Goal: Task Accomplishment & Management: Use online tool/utility

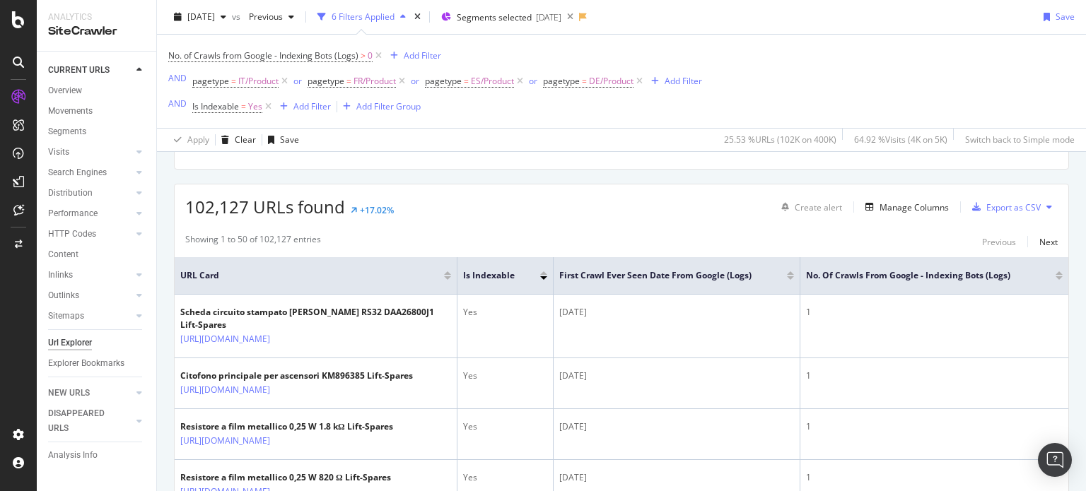
scroll to position [226, 0]
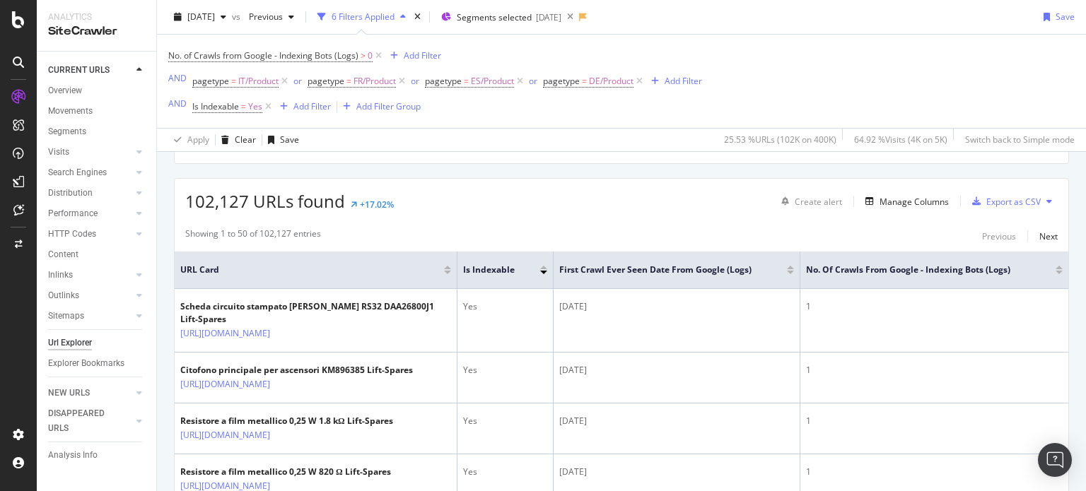
click at [891, 209] on div "Create alert Manage Columns Export as CSV" at bounding box center [916, 201] width 282 height 24
click at [884, 200] on div "Manage Columns" at bounding box center [913, 202] width 69 height 12
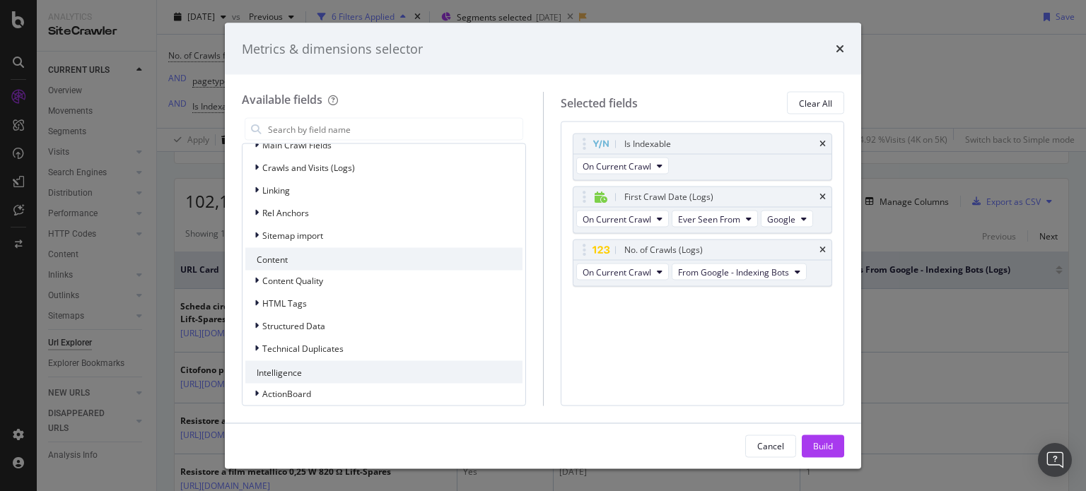
scroll to position [401, 0]
click at [260, 279] on div "modal" at bounding box center [258, 279] width 8 height 14
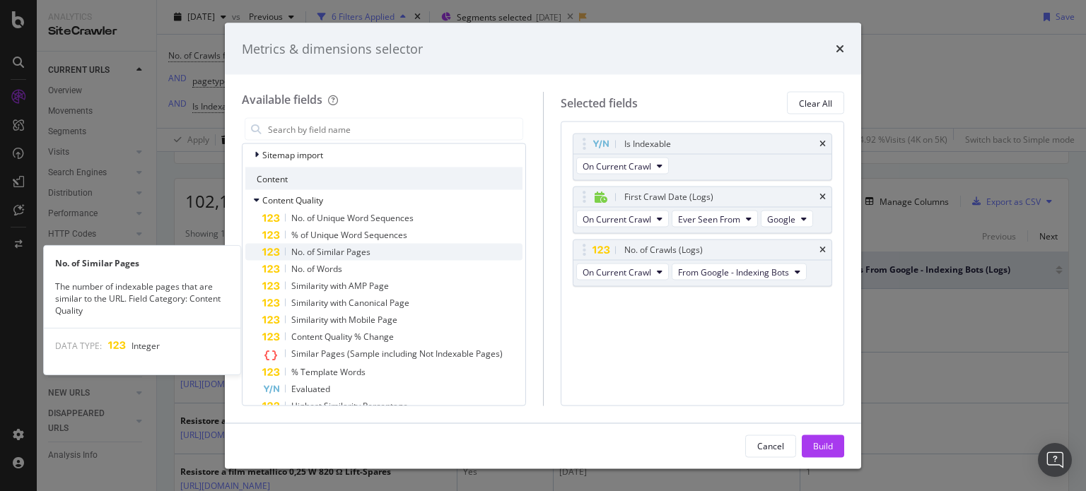
scroll to position [483, 0]
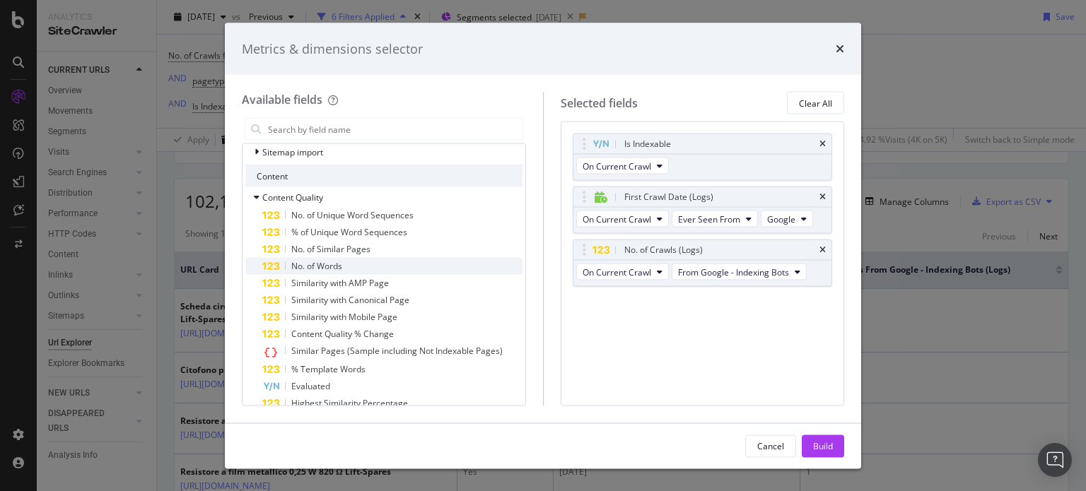
click at [347, 265] on div "No. of Words" at bounding box center [392, 266] width 260 height 17
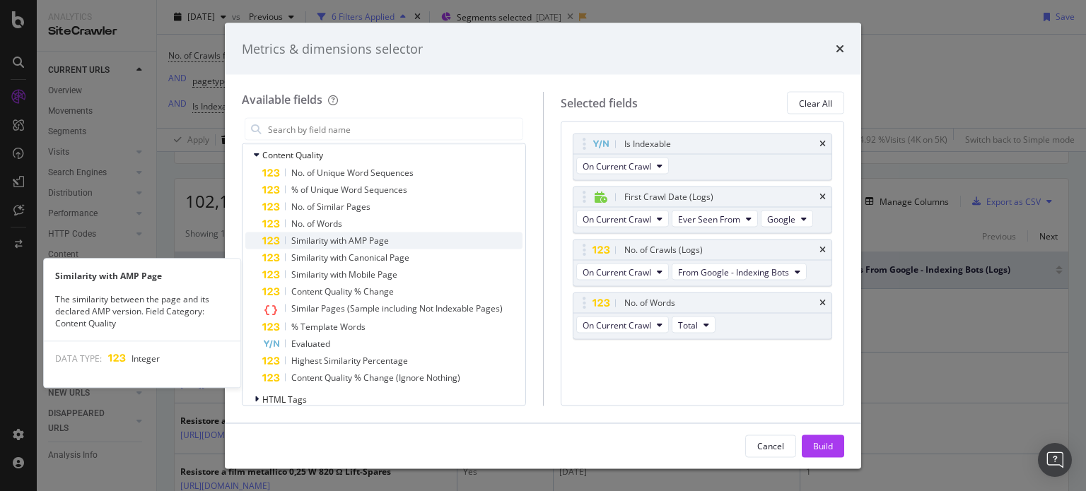
scroll to position [500, 0]
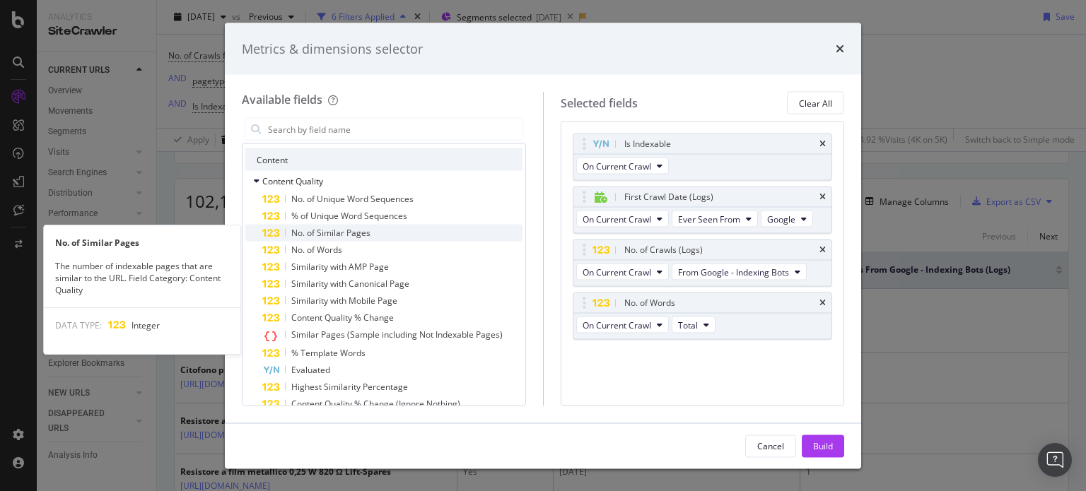
click at [366, 235] on span "No. of Similar Pages" at bounding box center [330, 233] width 79 height 12
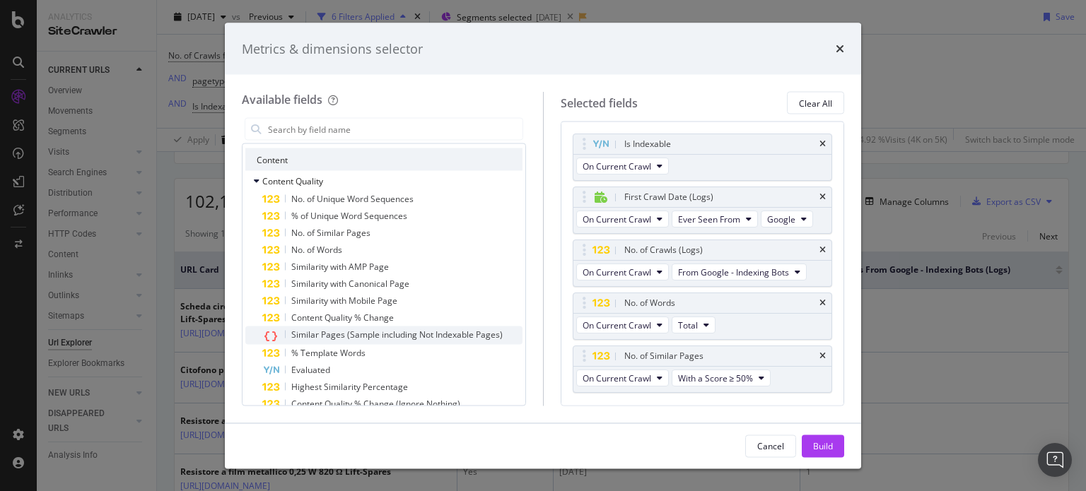
click at [370, 336] on span "Similar Pages (Sample including Not Indexable Pages)" at bounding box center [396, 335] width 211 height 12
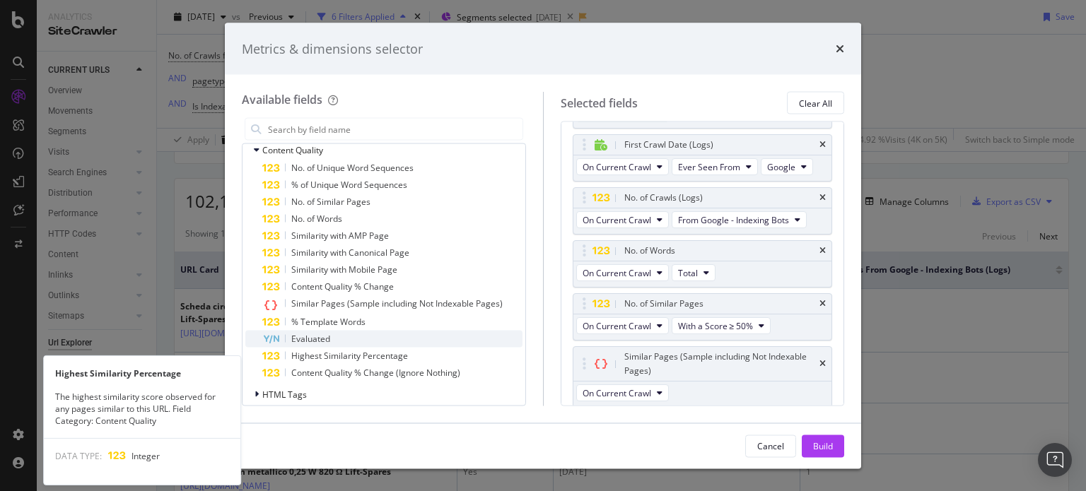
scroll to position [531, 0]
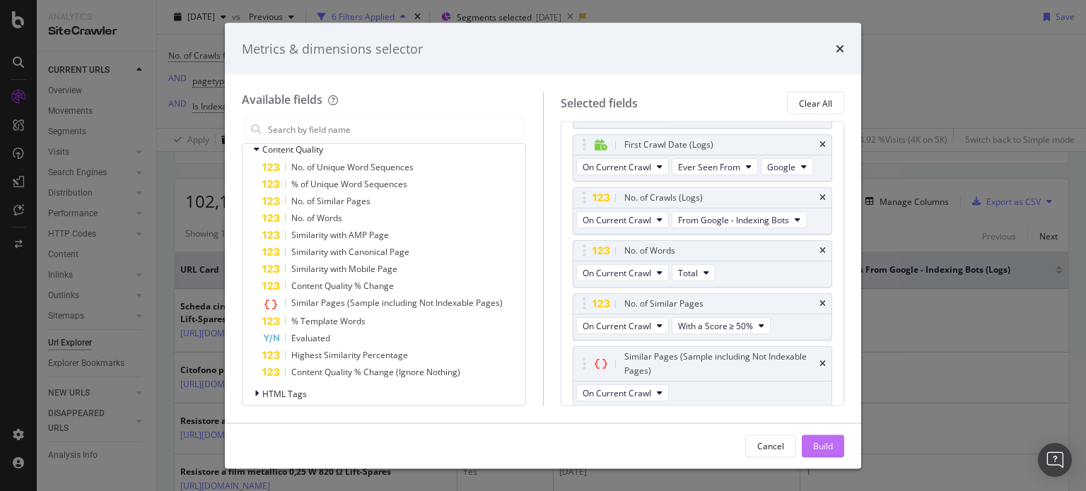
click at [819, 449] on div "Build" at bounding box center [823, 446] width 20 height 12
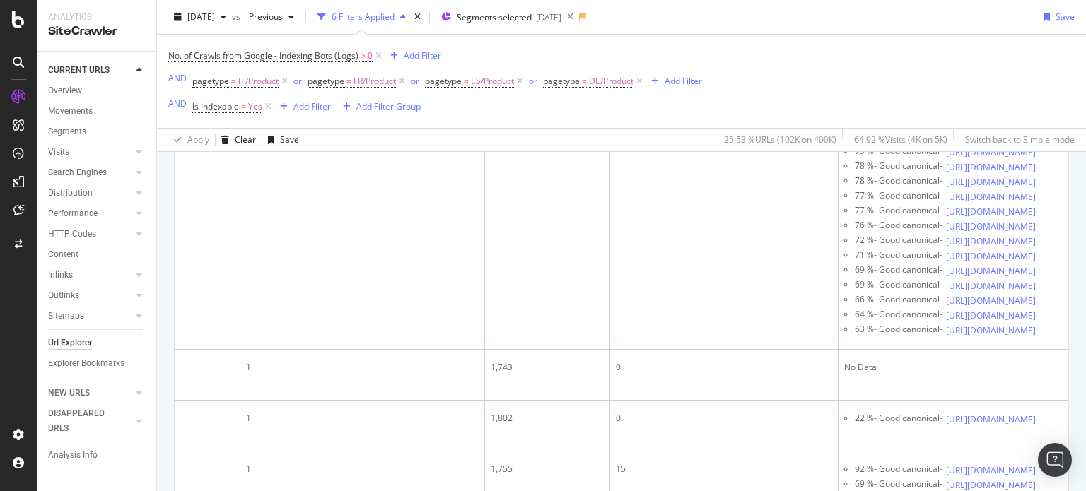
scroll to position [0, 744]
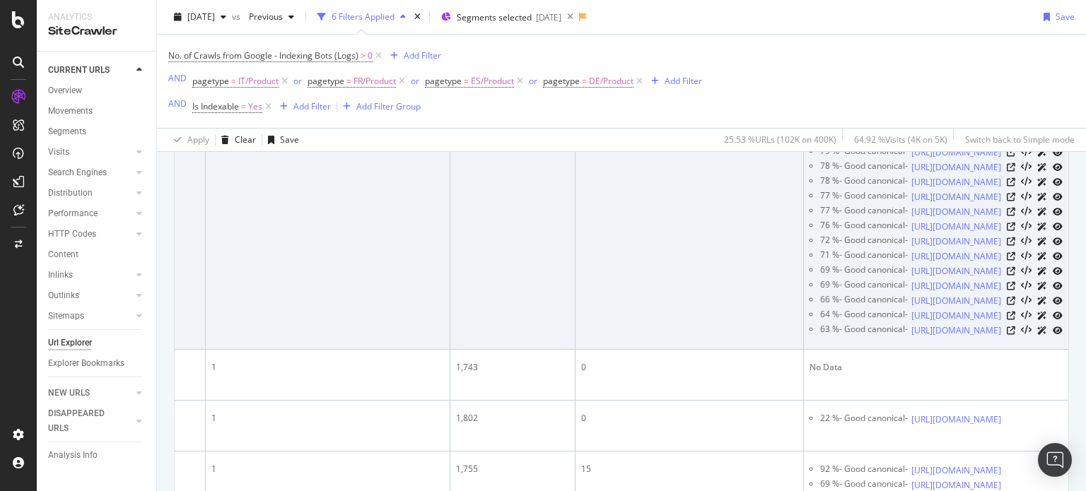
click at [1006, 127] on icon at bounding box center [1010, 123] width 8 height 8
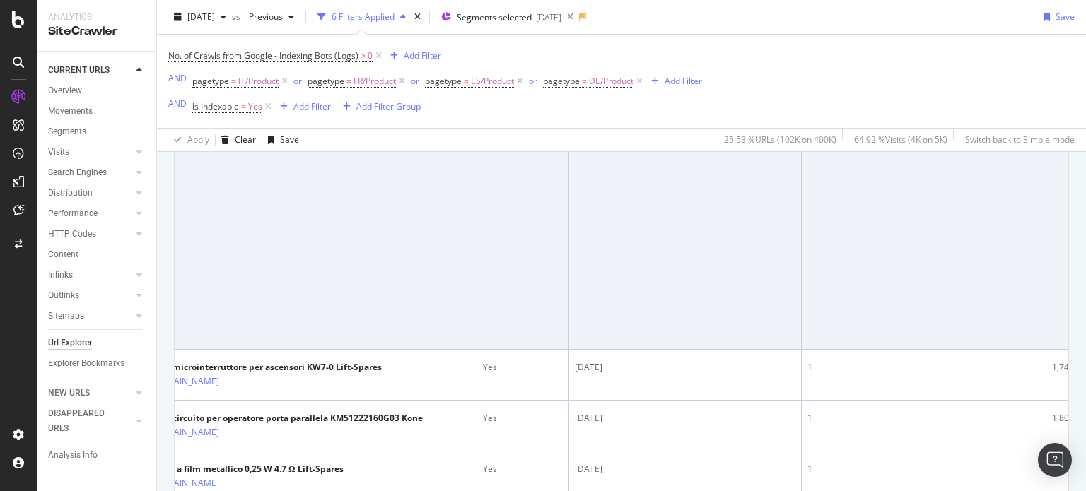
scroll to position [0, 0]
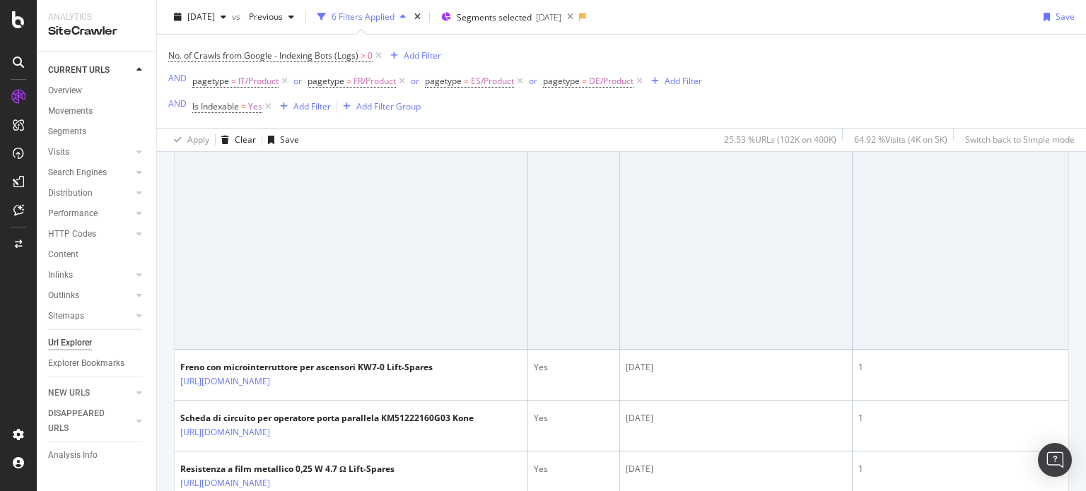
click at [284, 140] on icon at bounding box center [280, 135] width 8 height 8
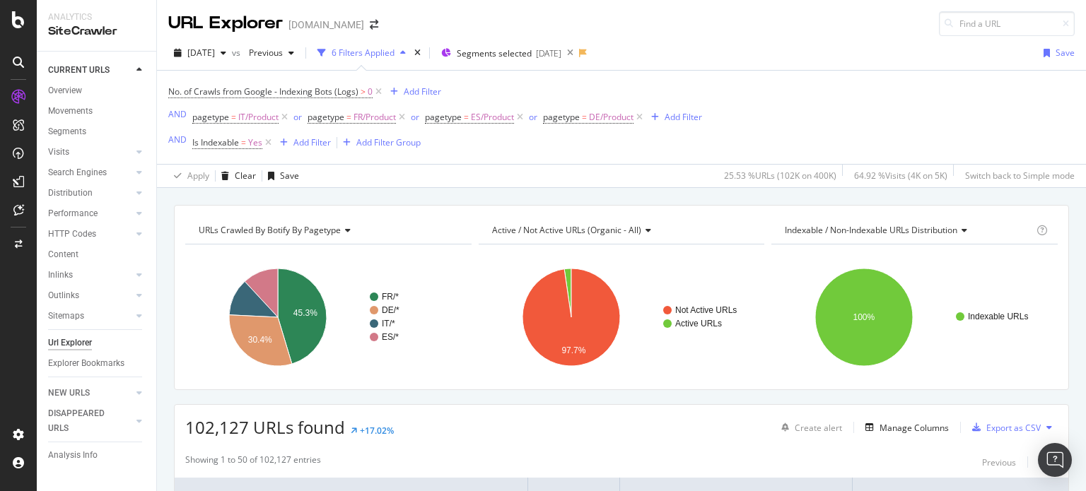
scroll to position [196, 0]
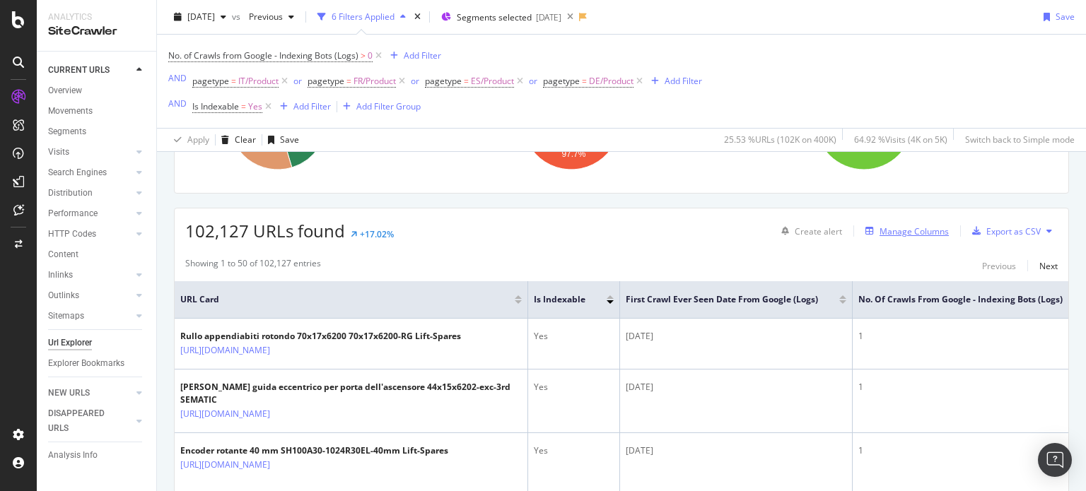
click at [899, 234] on div "Manage Columns" at bounding box center [913, 231] width 69 height 12
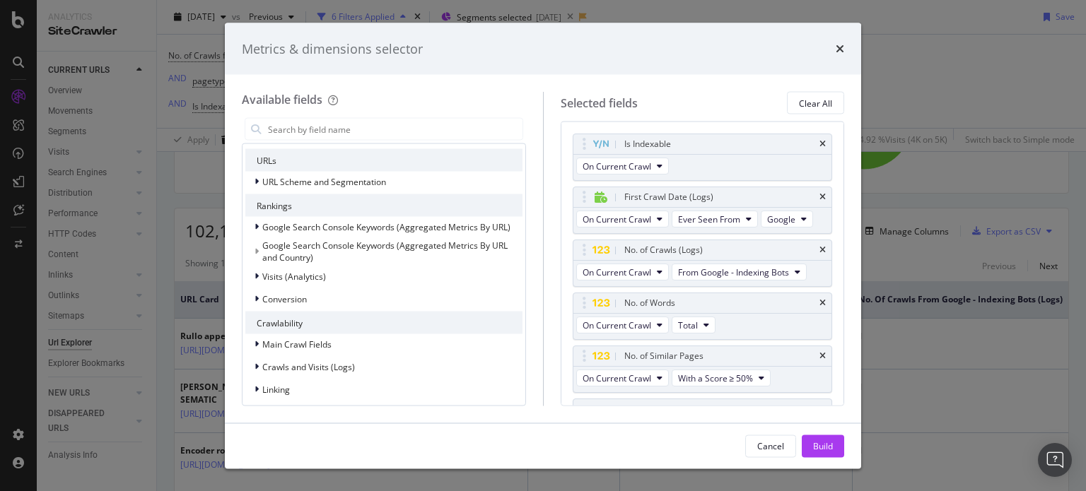
scroll to position [204, 0]
click at [257, 271] on icon "modal" at bounding box center [256, 275] width 4 height 8
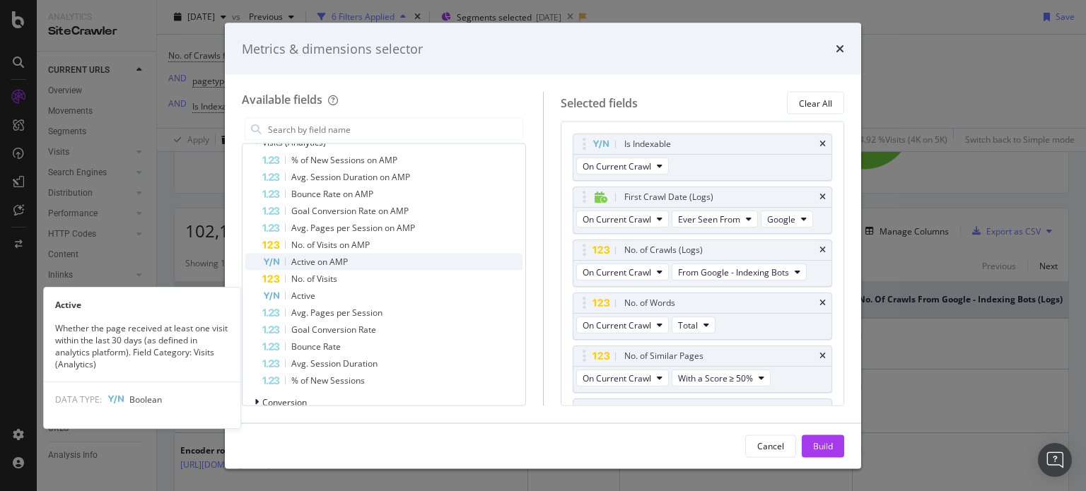
scroll to position [336, 0]
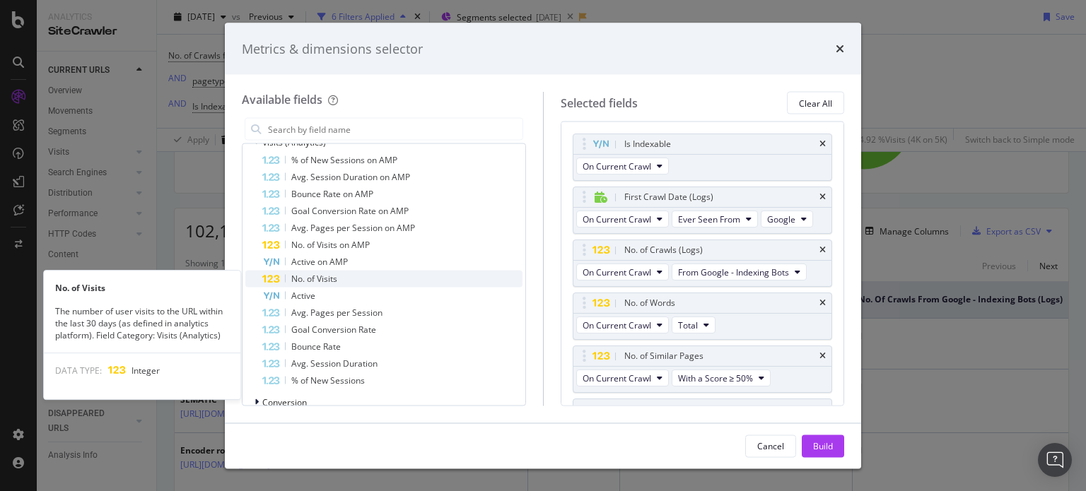
click at [346, 278] on div "No. of Visits" at bounding box center [392, 279] width 260 height 17
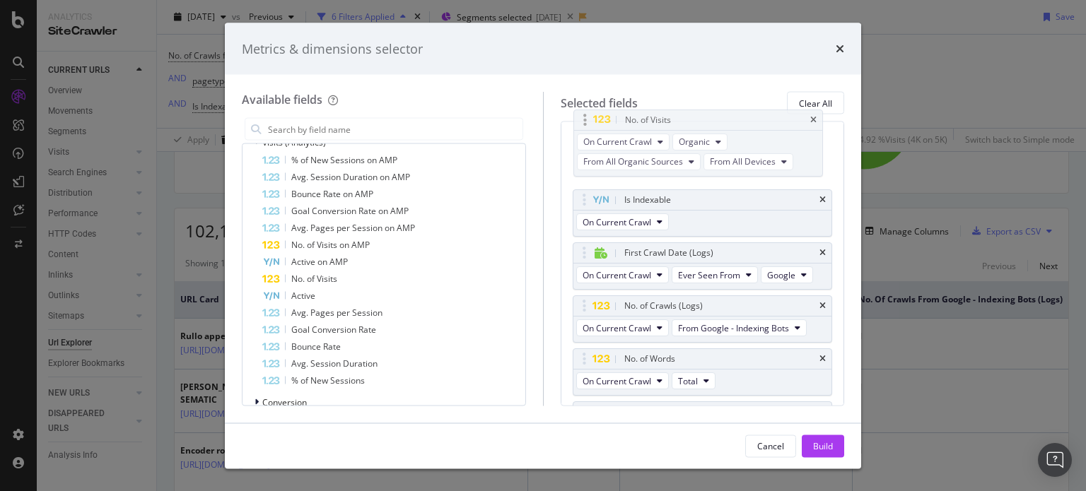
scroll to position [0, 0]
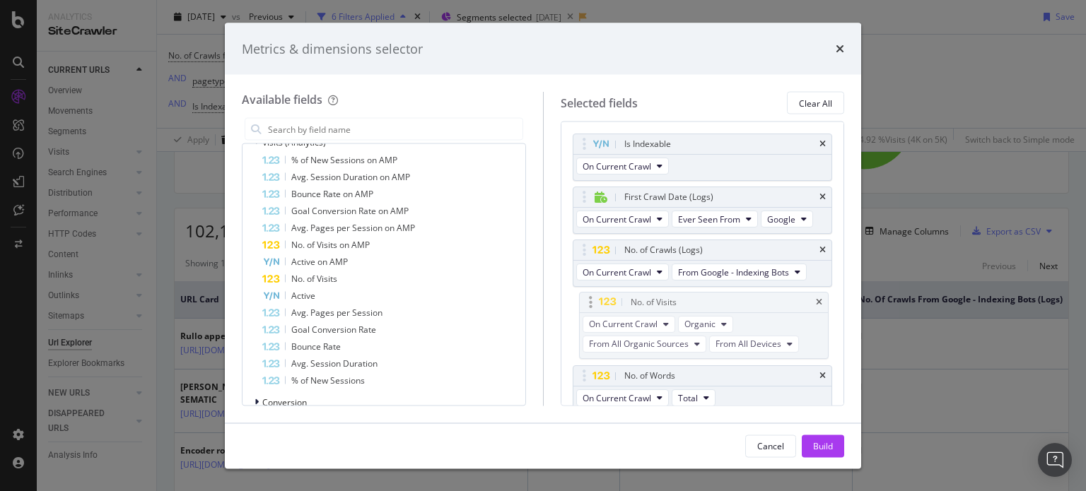
drag, startPoint x: 684, startPoint y: 345, endPoint x: 691, endPoint y: 298, distance: 47.2
click at [691, 298] on body "Analytics SiteCrawler CURRENT URLS Overview Movements Segments Visits Analysis …" at bounding box center [543, 245] width 1086 height 491
click at [815, 446] on div "Build" at bounding box center [823, 446] width 20 height 12
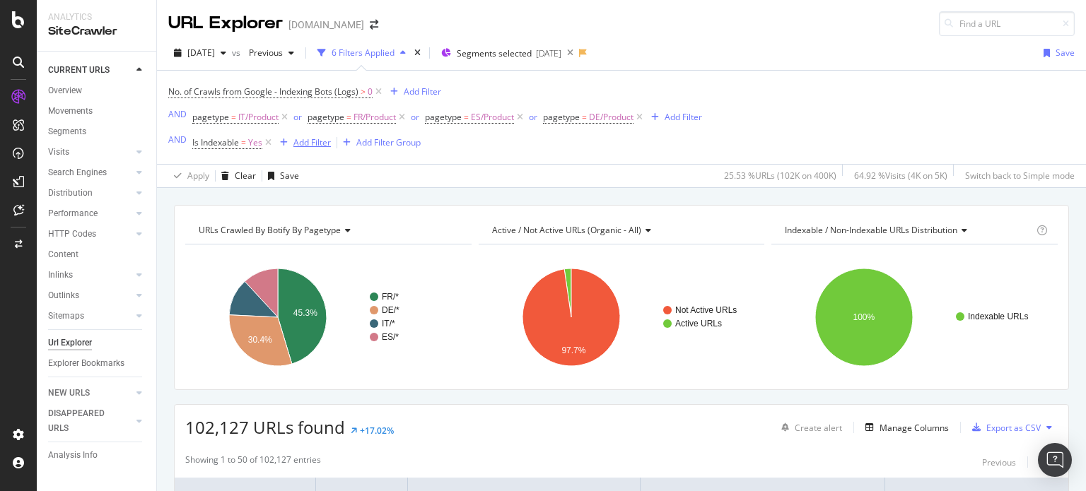
click at [310, 143] on div "Add Filter" at bounding box center [311, 142] width 37 height 12
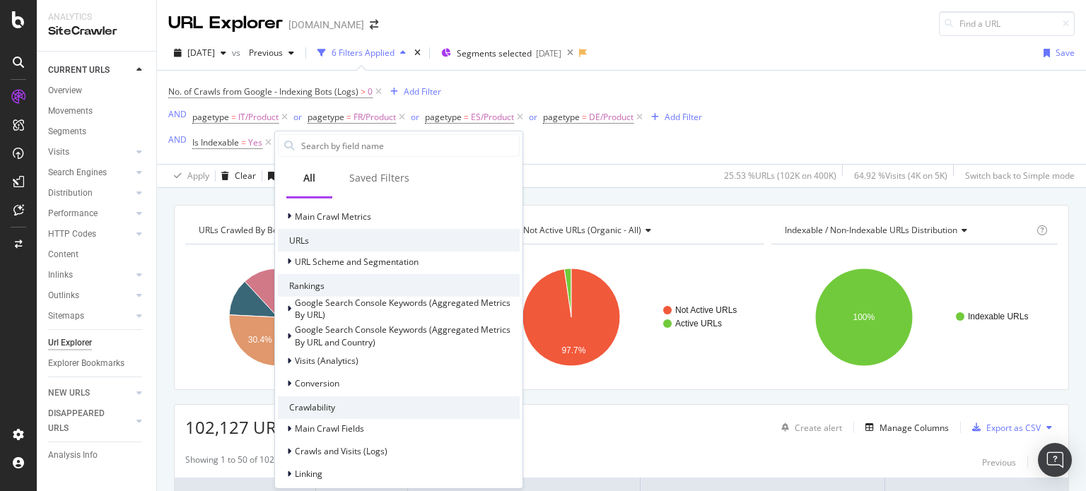
scroll to position [280, 0]
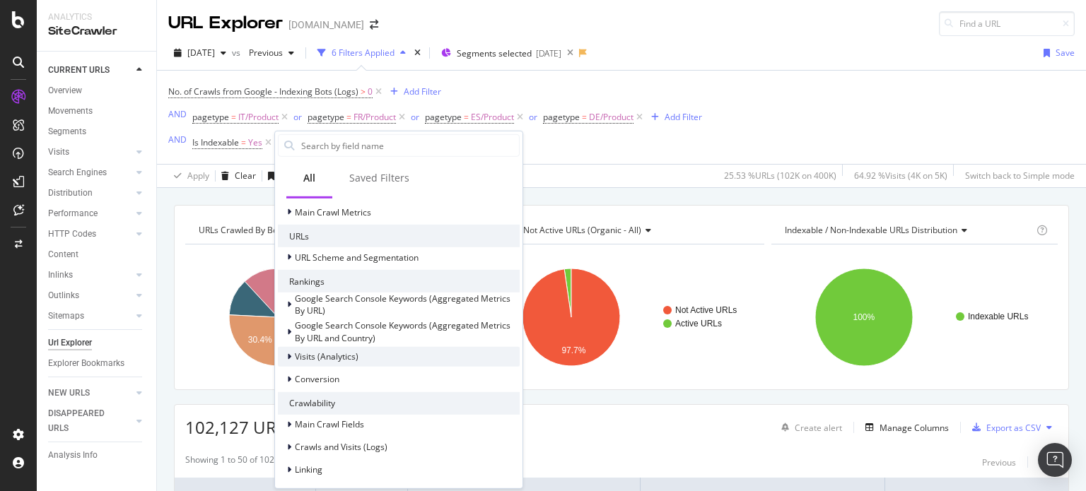
click at [373, 358] on div "Visits (Analytics)" at bounding box center [399, 357] width 242 height 20
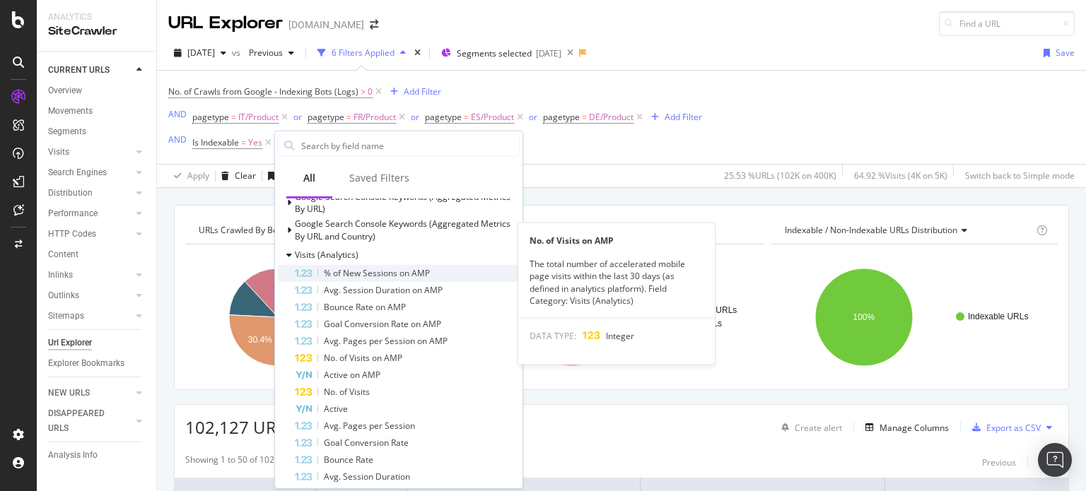
scroll to position [382, 0]
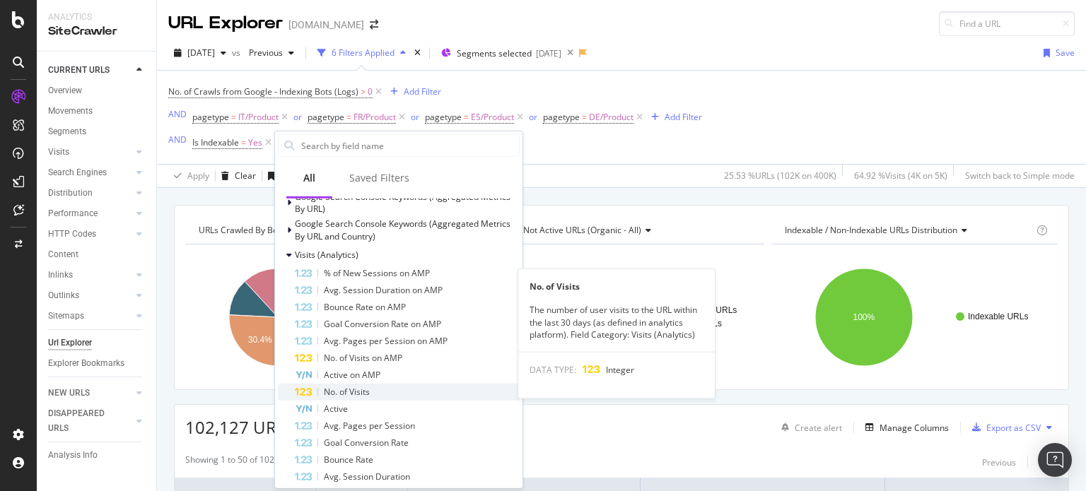
click at [373, 392] on div "No. of Visits" at bounding box center [407, 392] width 225 height 17
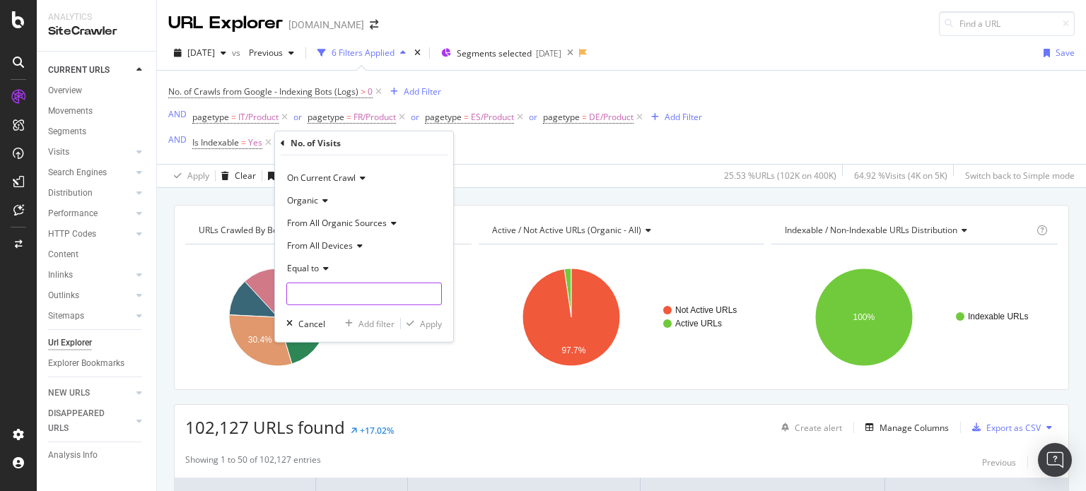
click at [318, 293] on input "number" at bounding box center [363, 294] width 155 height 23
type input "0"
click at [433, 327] on div "Apply" at bounding box center [431, 323] width 22 height 12
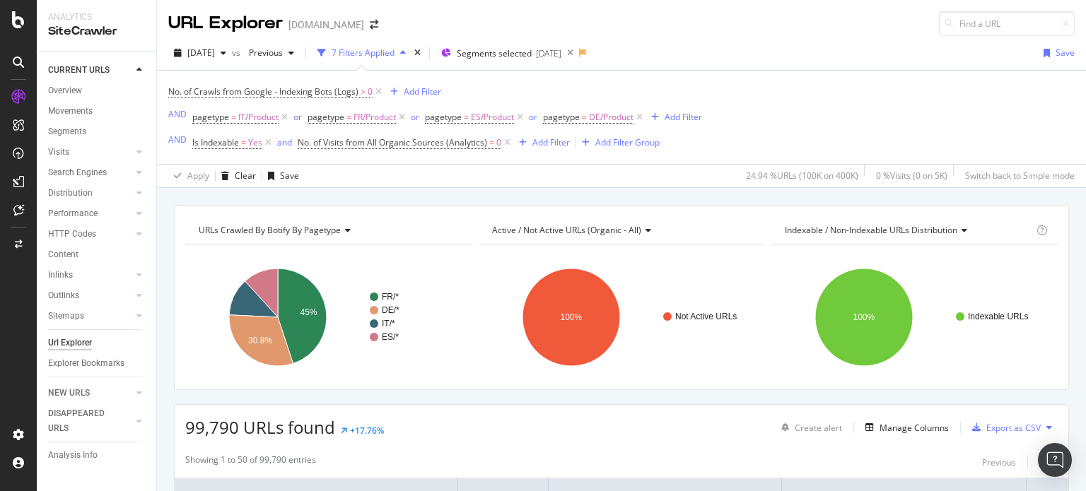
scroll to position [169, 0]
